Goal: Find specific page/section: Find specific page/section

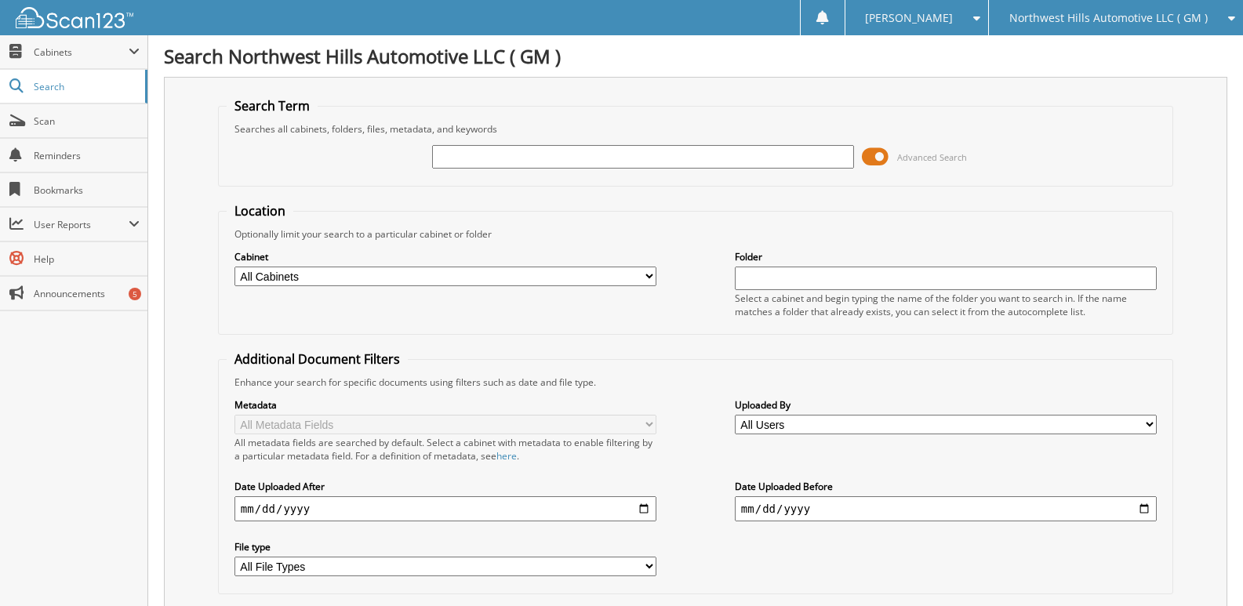
click at [476, 151] on input "text" at bounding box center [643, 157] width 422 height 24
type input "71649"
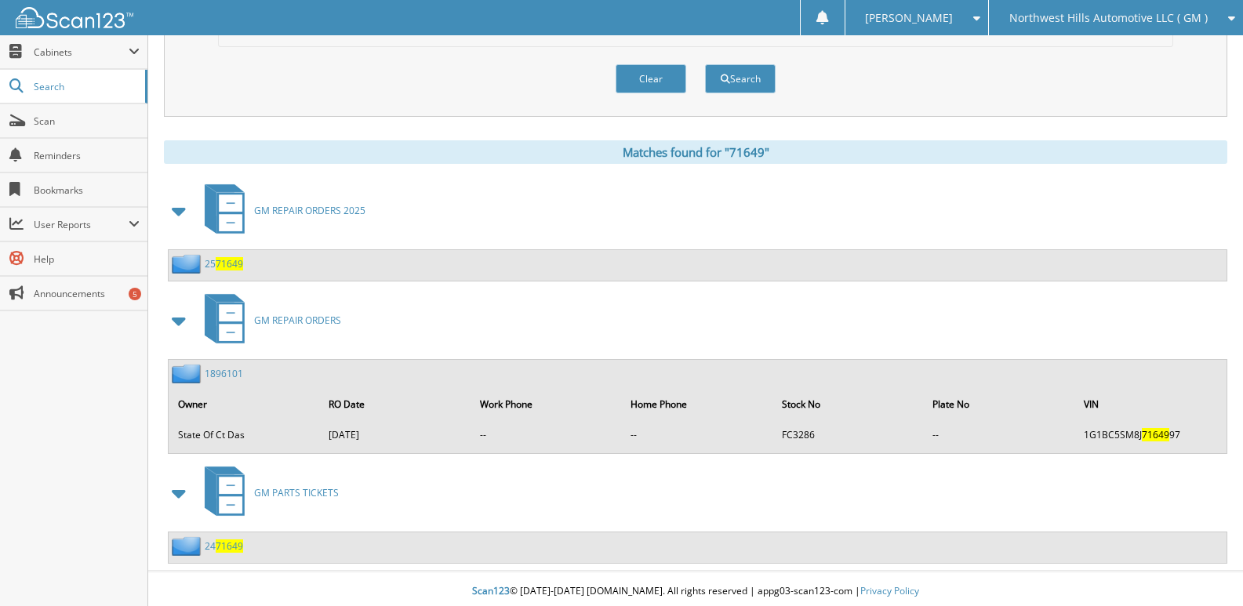
scroll to position [549, 0]
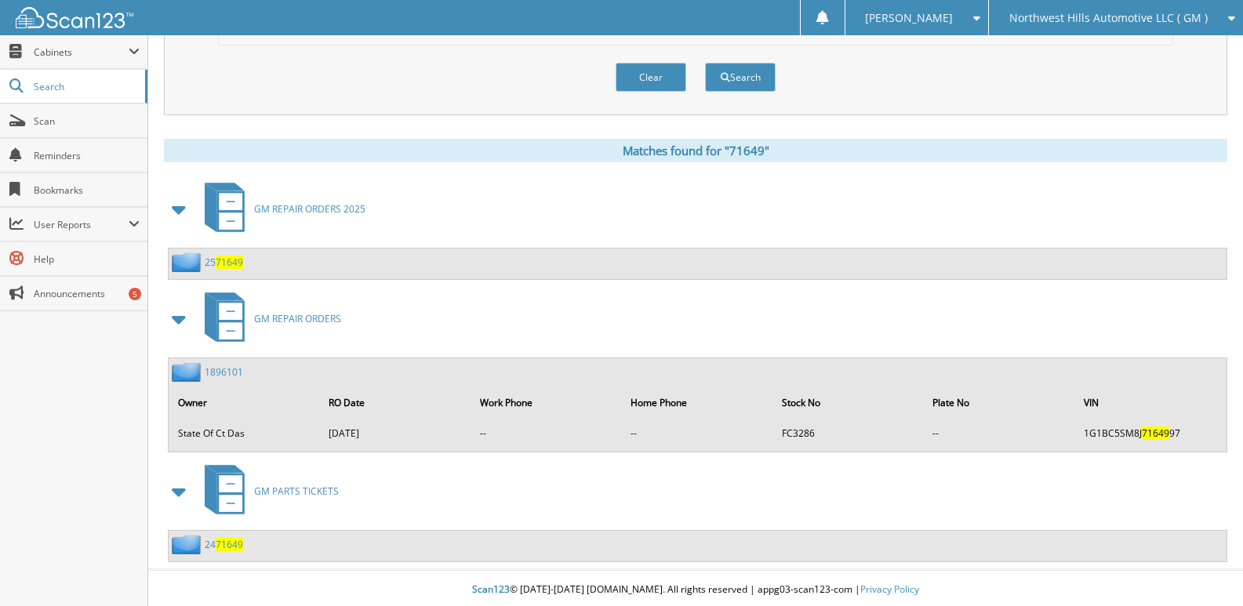
click at [212, 261] on link "25 71649" at bounding box center [224, 262] width 38 height 13
